Goal: Submit feedback/report problem: Provide input to the site owners about the experience or issues

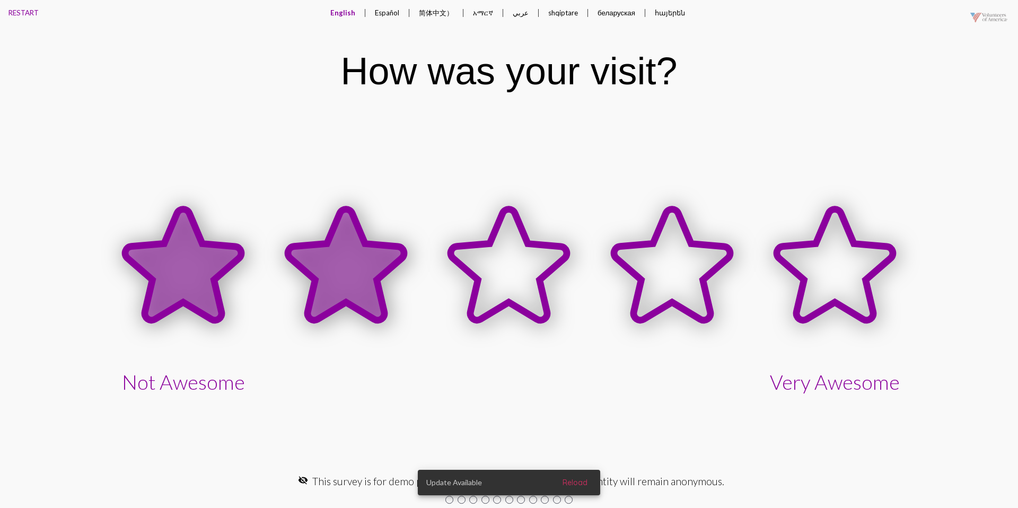
click at [372, 275] on icon at bounding box center [346, 264] width 116 height 111
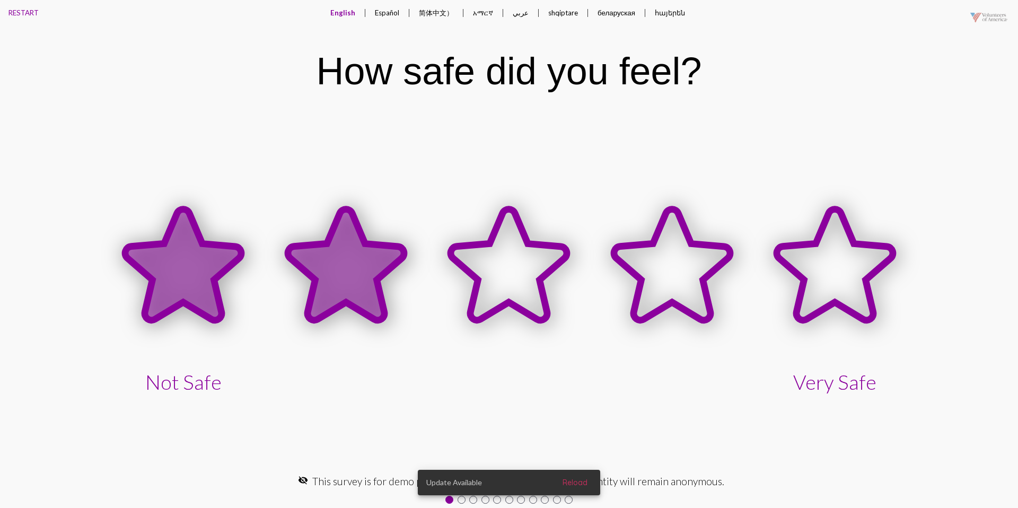
click at [370, 275] on icon at bounding box center [346, 264] width 116 height 111
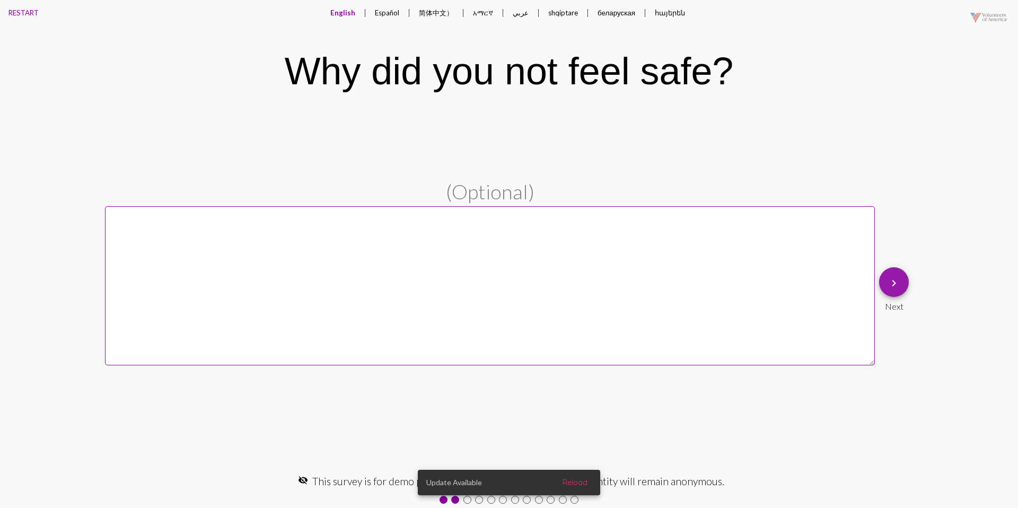
click at [891, 289] on mat-icon "keyboard_arrow_right" at bounding box center [893, 283] width 13 height 13
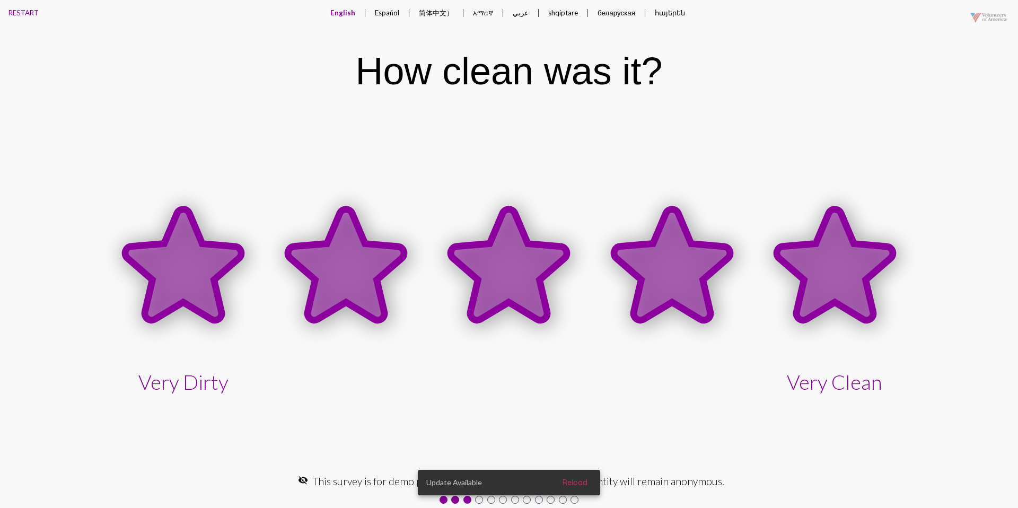
click at [879, 290] on icon at bounding box center [834, 266] width 163 height 163
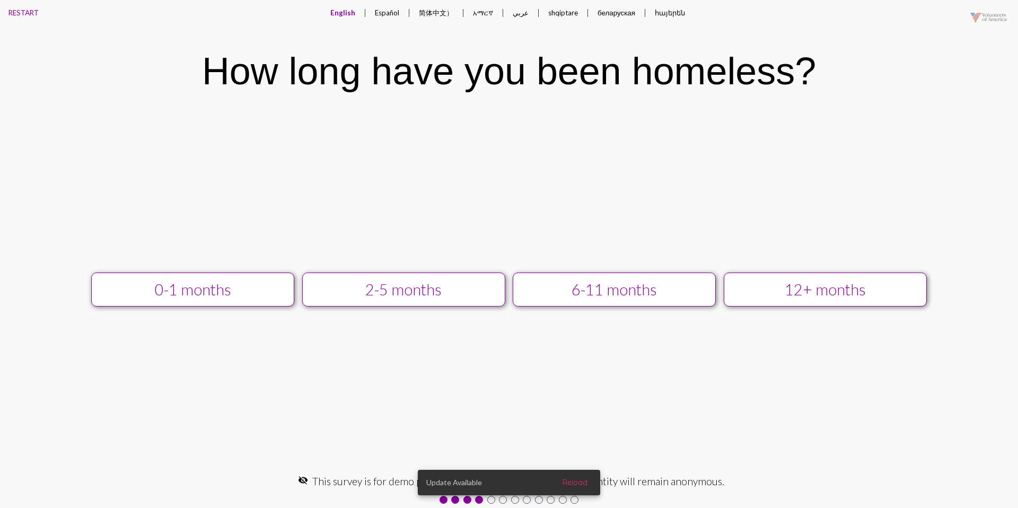
click at [749, 287] on div "12+ months" at bounding box center [825, 289] width 182 height 18
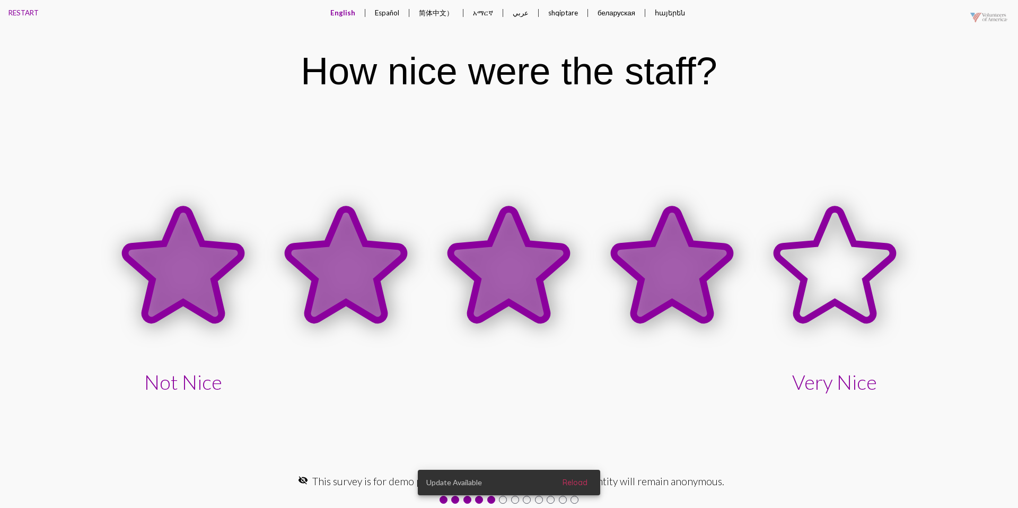
click at [625, 286] on icon at bounding box center [671, 266] width 163 height 163
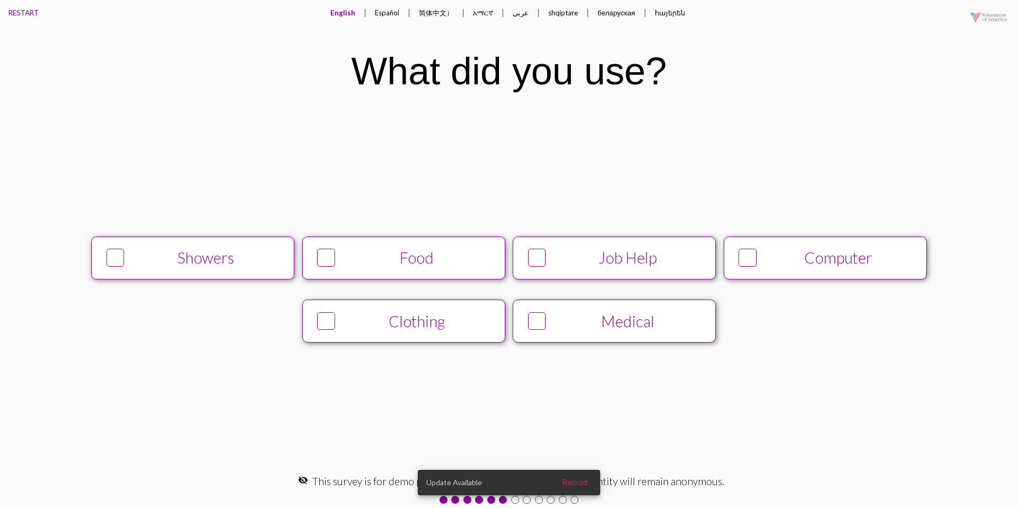
click at [228, 255] on div "Showers" at bounding box center [206, 258] width 155 height 18
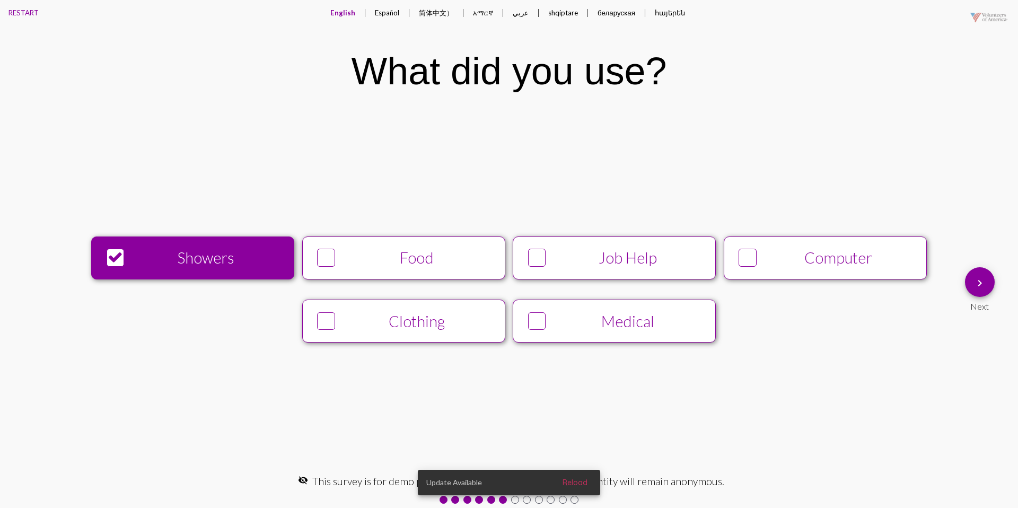
click at [968, 284] on button "keyboard_arrow_right" at bounding box center [980, 282] width 30 height 30
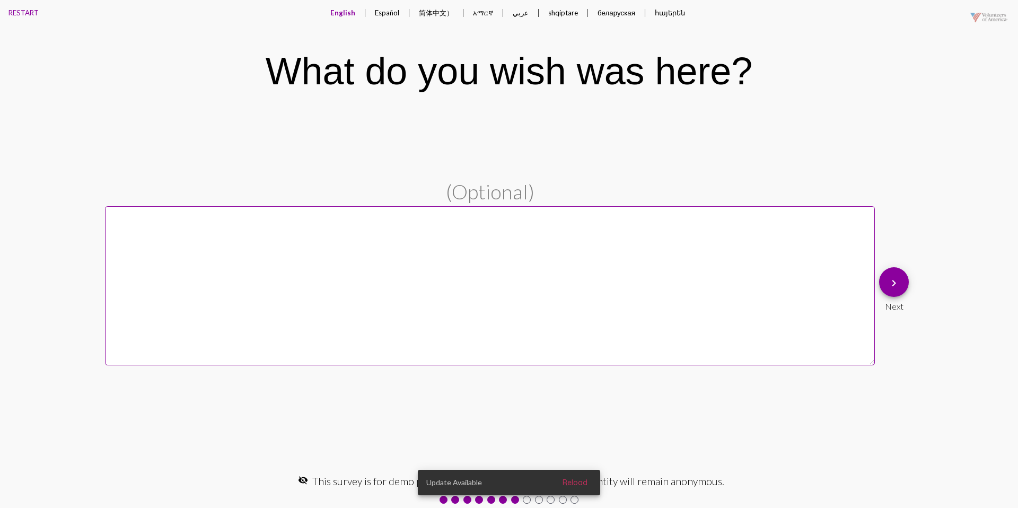
click at [392, 17] on button "Español" at bounding box center [386, 12] width 41 height 25
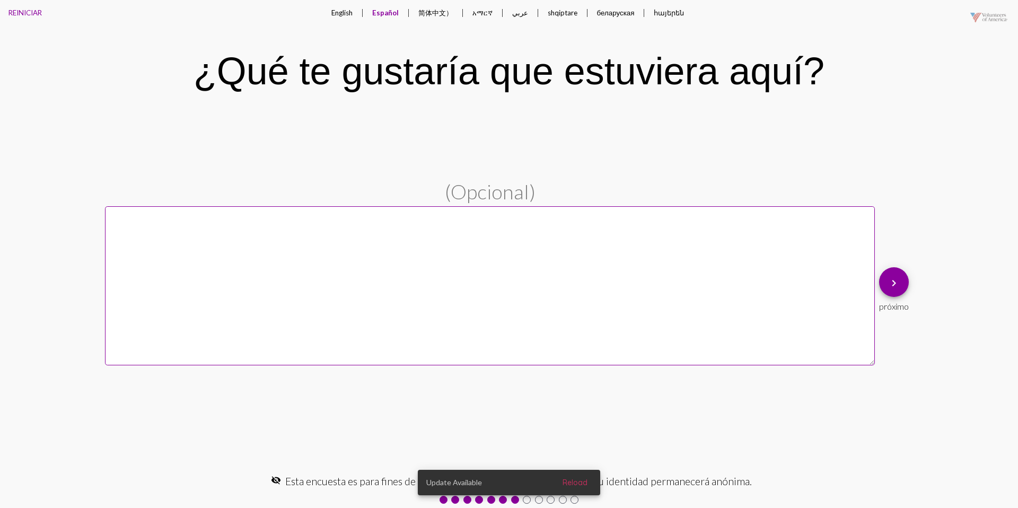
click at [337, 15] on button "English" at bounding box center [342, 12] width 38 height 25
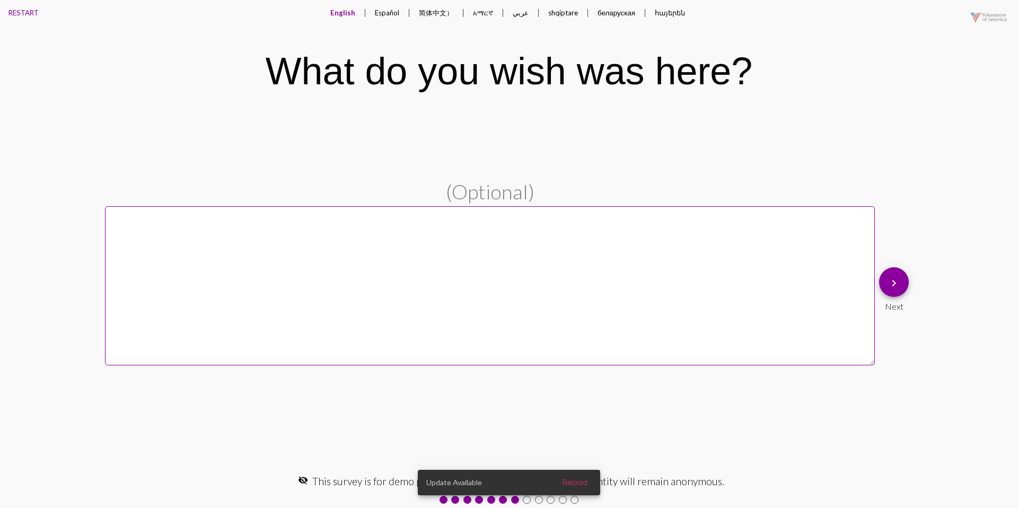
click at [885, 289] on button "keyboard_arrow_right" at bounding box center [894, 282] width 30 height 30
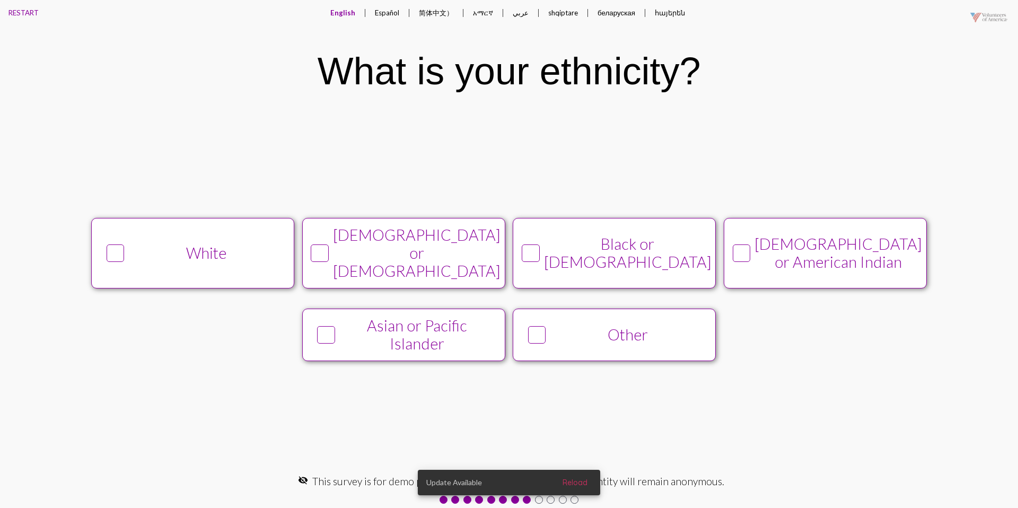
click at [253, 260] on div "White" at bounding box center [206, 253] width 155 height 18
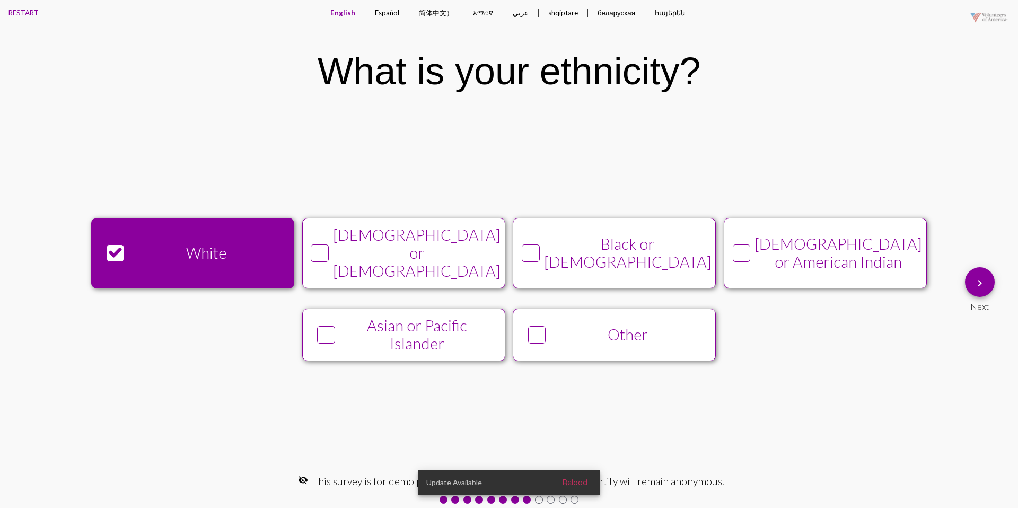
click at [976, 281] on mat-icon "keyboard_arrow_right" at bounding box center [979, 283] width 13 height 13
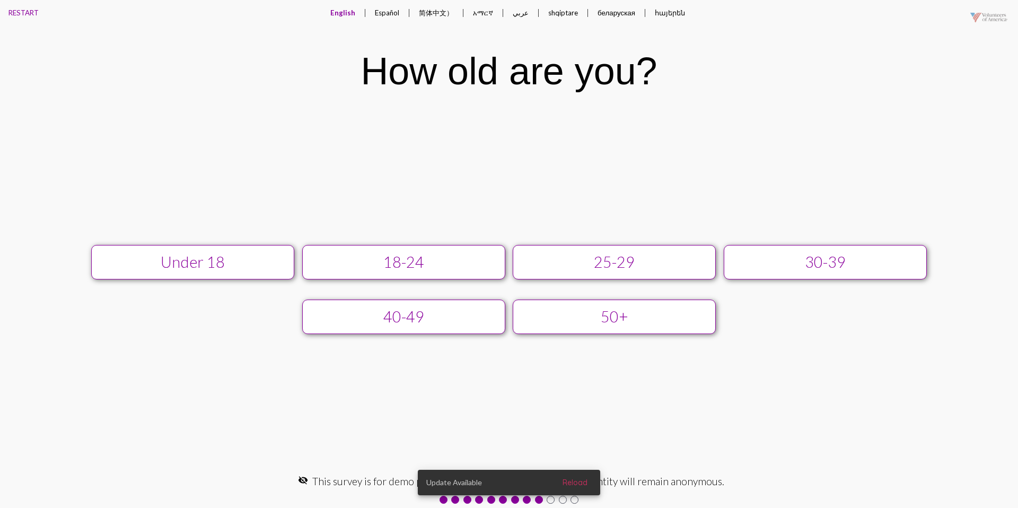
click at [658, 268] on div "25-29" at bounding box center [614, 262] width 182 height 18
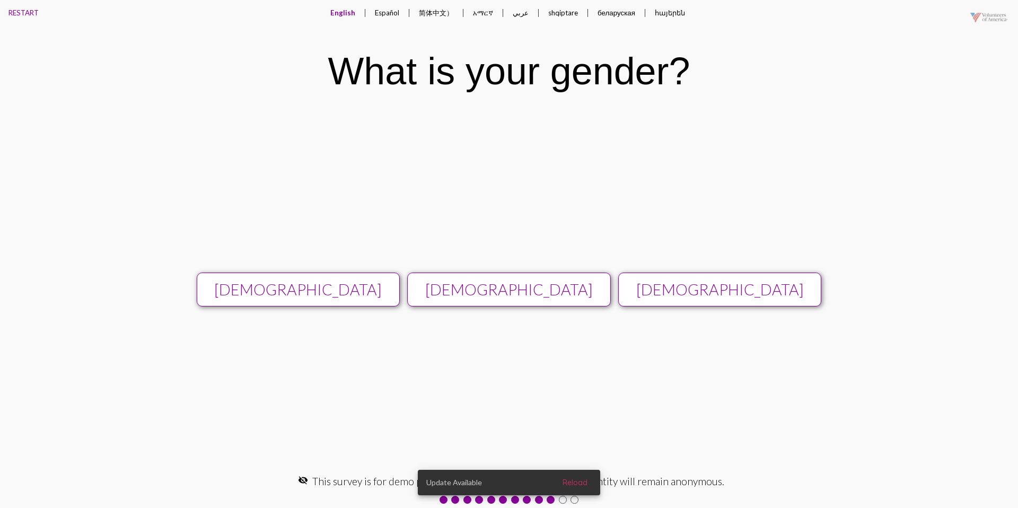
click at [565, 285] on div "[DEMOGRAPHIC_DATA]" at bounding box center [509, 289] width 182 height 18
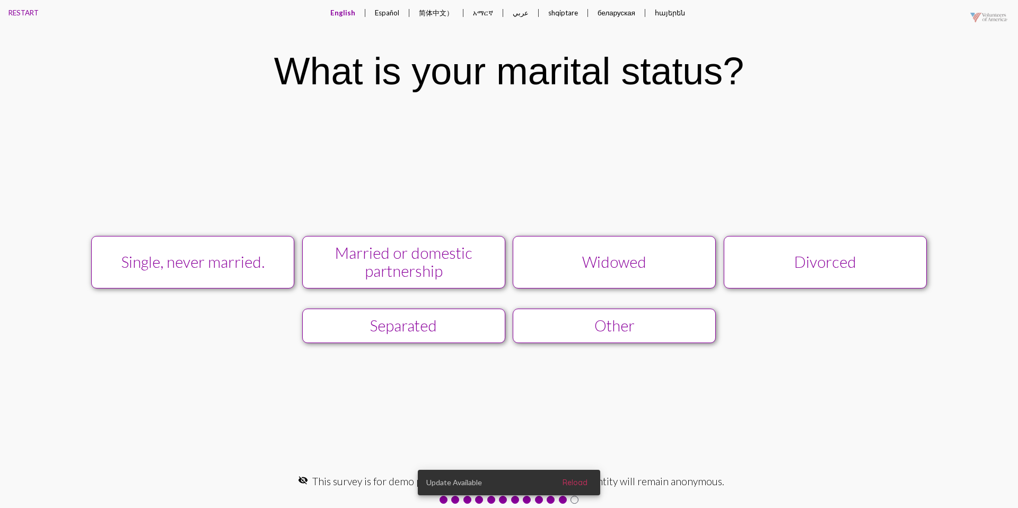
click at [235, 258] on div "Single, never married." at bounding box center [193, 262] width 182 height 18
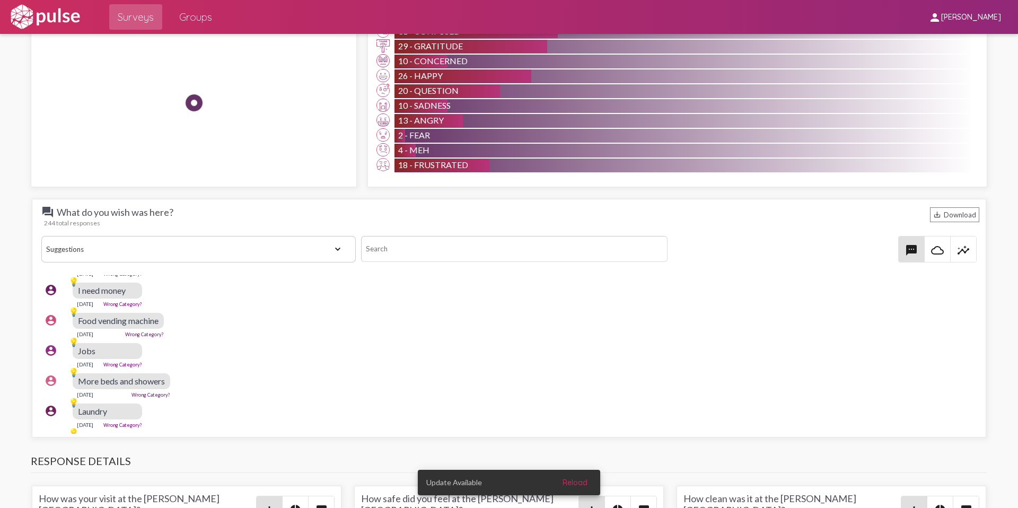
scroll to position [985, 0]
click at [337, 235] on select "View All Positive Neutral Negative Happy Meh Suggestions Angry Disgust Sadness …" at bounding box center [198, 248] width 314 height 27
click at [41, 235] on select "View All Positive Neutral Negative Happy Meh Suggestions Angry Disgust Sadness …" at bounding box center [198, 248] width 314 height 27
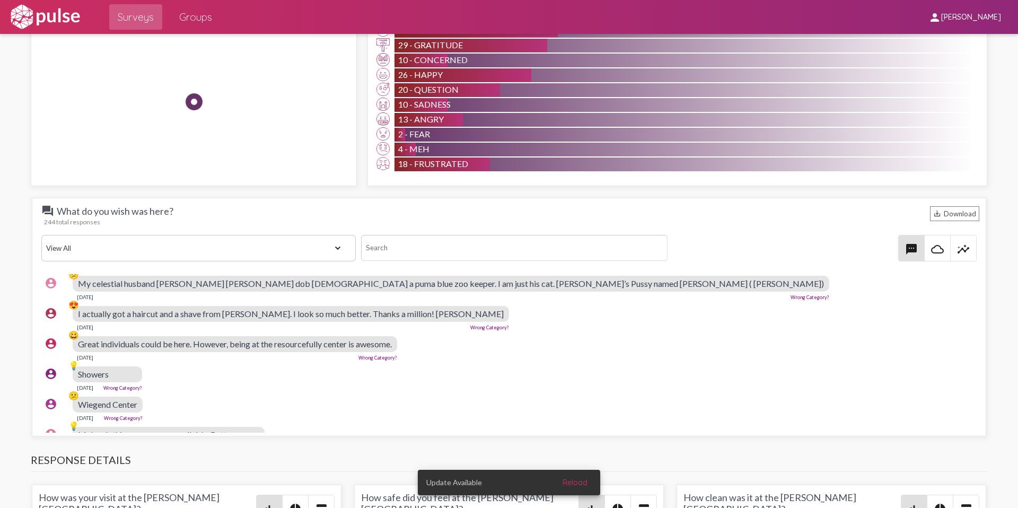
click at [298, 235] on select "View All Positive Neutral Negative Happy Meh Suggestions Angry Disgust Sadness …" at bounding box center [198, 248] width 314 height 27
select select "Suggestion"
click at [41, 235] on select "View All Positive Neutral Negative Happy Meh Suggestions Angry Disgust Sadness …" at bounding box center [198, 248] width 314 height 27
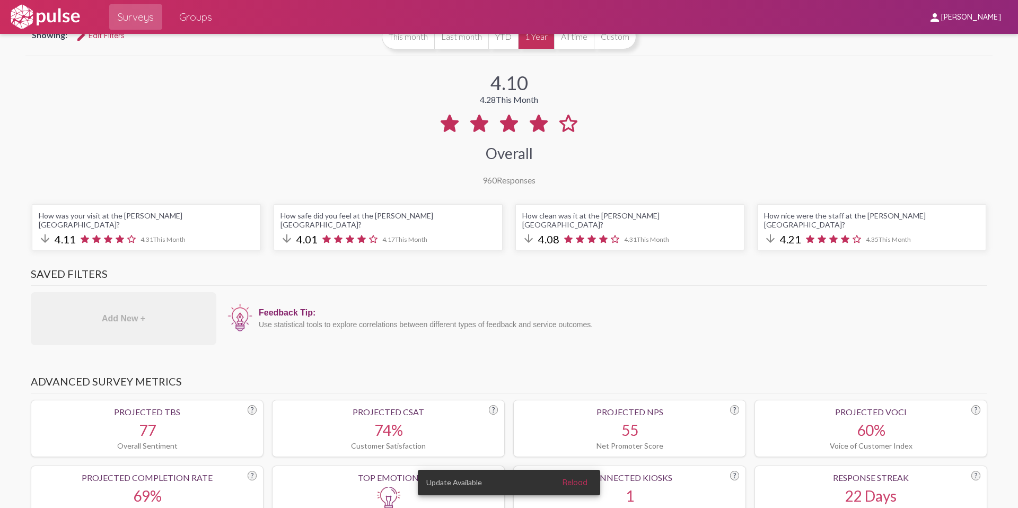
scroll to position [0, 0]
